Goal: Transaction & Acquisition: Book appointment/travel/reservation

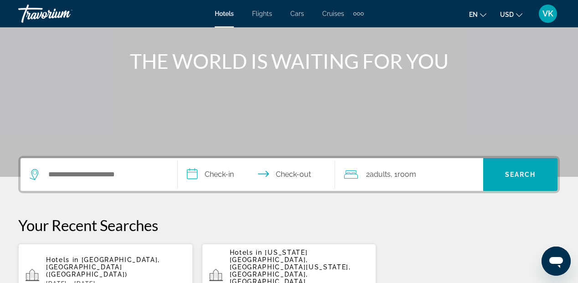
scroll to position [102, 0]
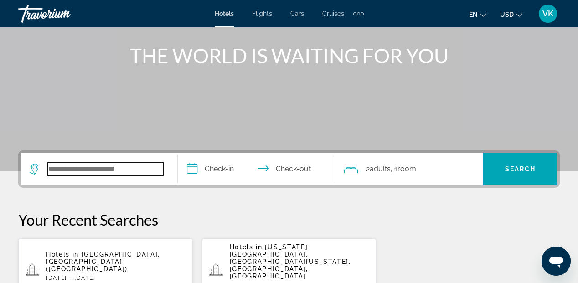
click at [73, 172] on input "Search widget" at bounding box center [105, 169] width 116 height 14
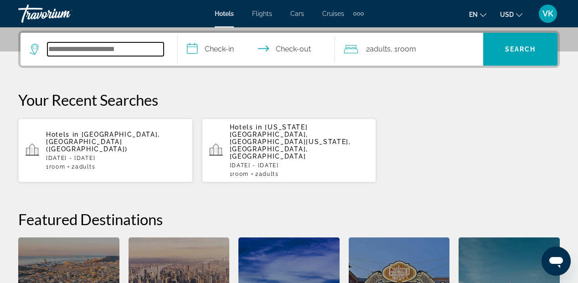
scroll to position [223, 0]
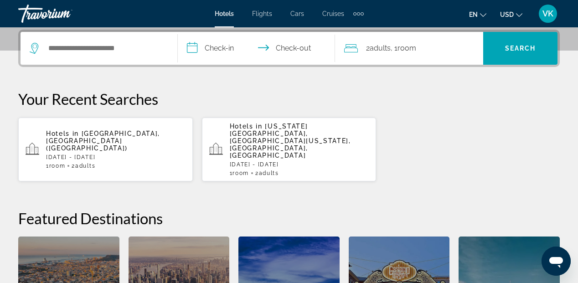
click at [98, 135] on div "Hotels in [GEOGRAPHIC_DATA], [GEOGRAPHIC_DATA] (CUN) [DATE] - [DATE] 1 Room roo…" at bounding box center [115, 149] width 139 height 39
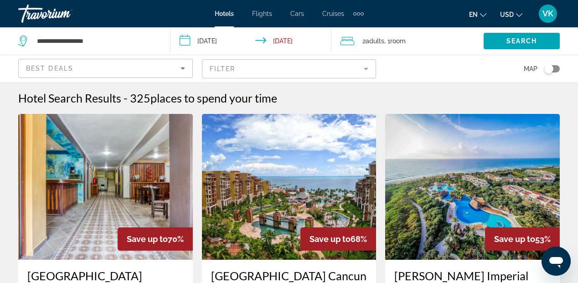
click at [293, 220] on img "Main content" at bounding box center [289, 187] width 175 height 146
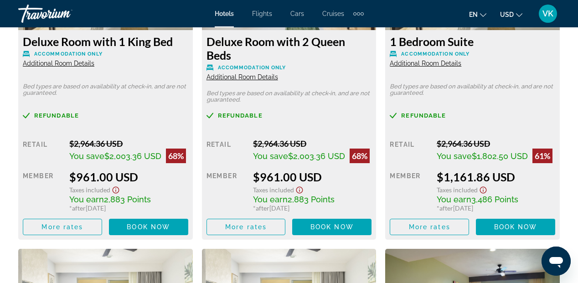
scroll to position [1546, 0]
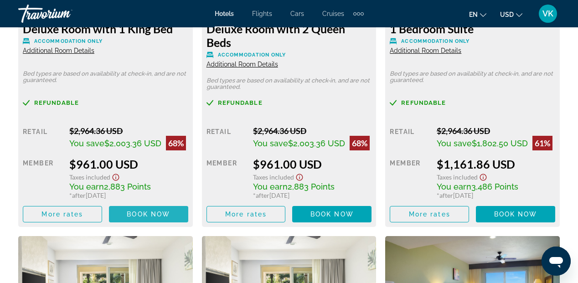
click at [144, 214] on span "Book now" at bounding box center [148, 214] width 43 height 7
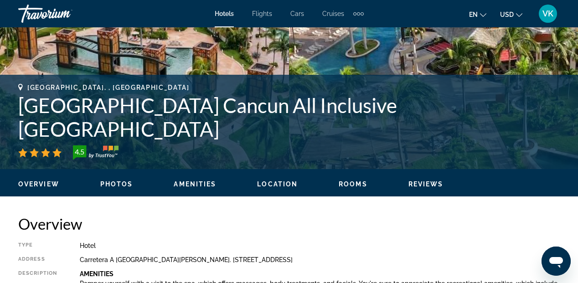
scroll to position [285, 0]
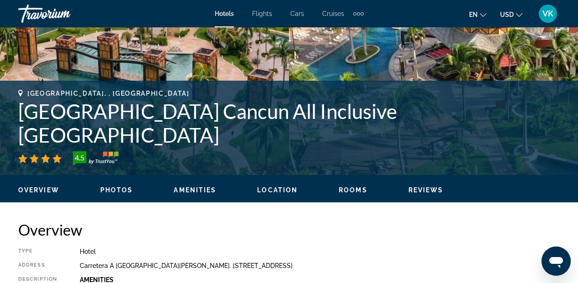
click at [124, 187] on span "Photos" at bounding box center [116, 189] width 33 height 7
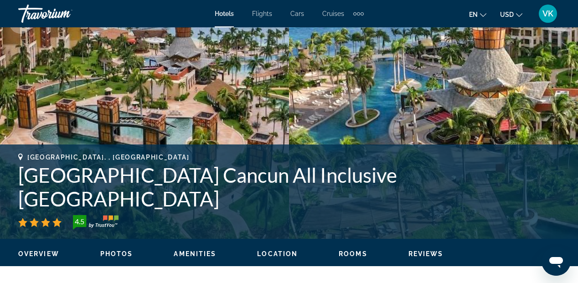
scroll to position [223, 0]
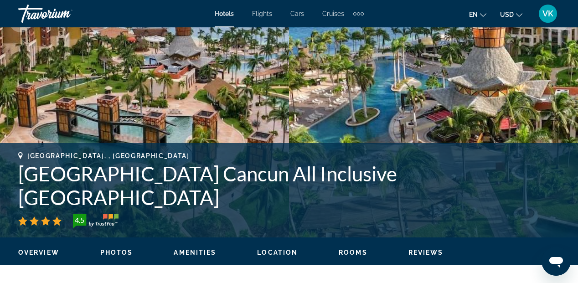
click at [274, 250] on span "Location" at bounding box center [277, 252] width 41 height 7
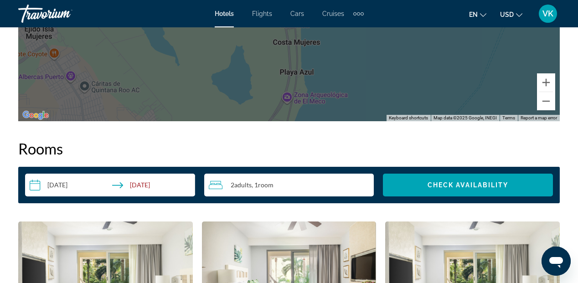
scroll to position [1229, 0]
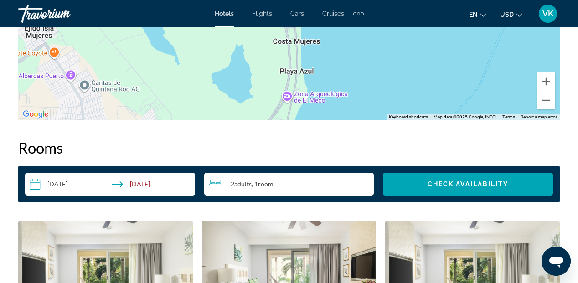
click at [35, 185] on input "**********" at bounding box center [112, 186] width 174 height 26
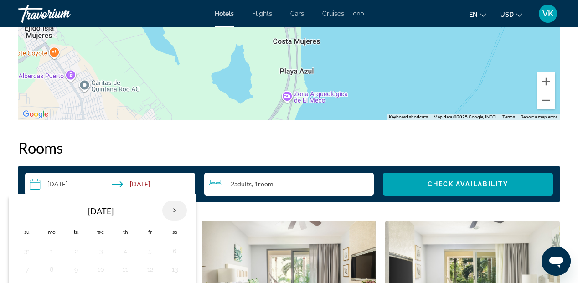
click at [174, 211] on th "Next month" at bounding box center [174, 210] width 25 height 20
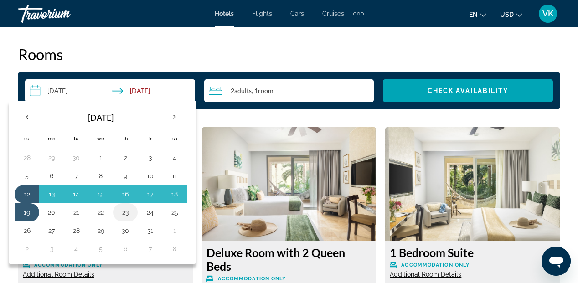
scroll to position [1331, 0]
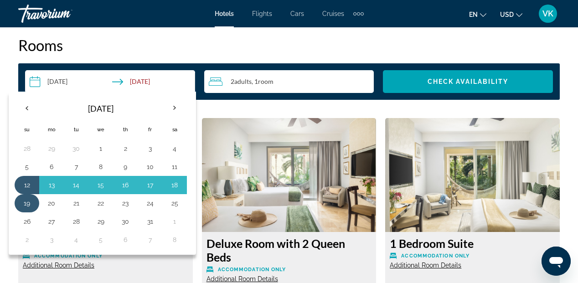
click at [26, 203] on button "19" at bounding box center [27, 203] width 15 height 13
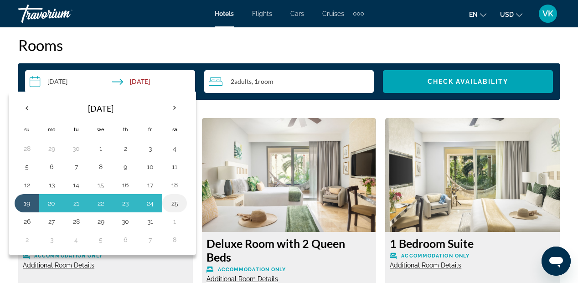
click at [175, 204] on button "25" at bounding box center [174, 203] width 15 height 13
type input "**********"
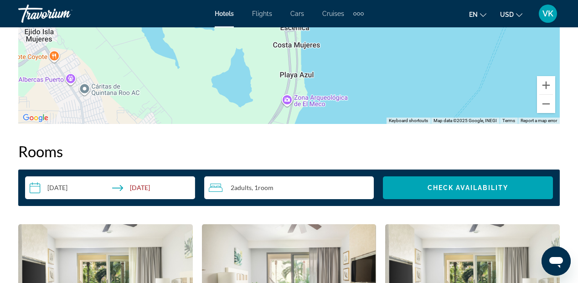
scroll to position [1220, 0]
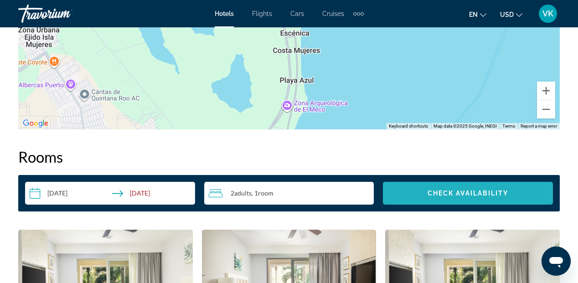
click at [426, 197] on span "Search widget" at bounding box center [468, 193] width 170 height 22
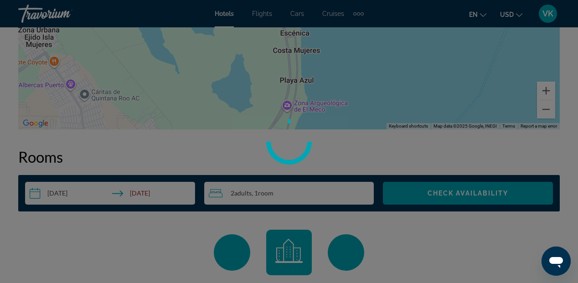
scroll to position [1313, 0]
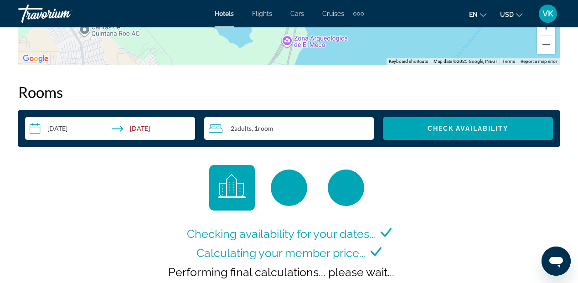
scroll to position [1284, 0]
